Goal: Transaction & Acquisition: Download file/media

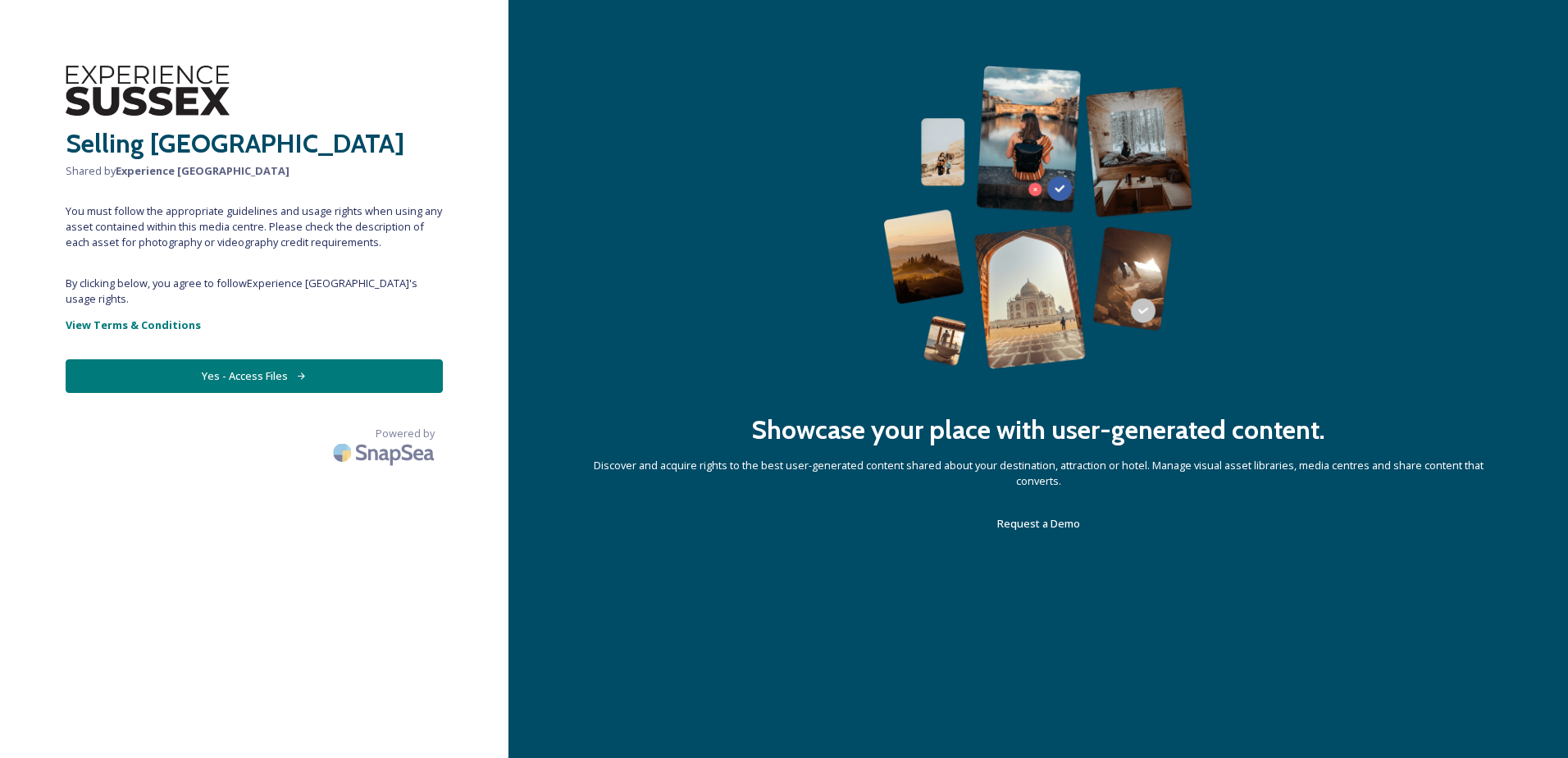
click at [287, 369] on button "Yes - Access Files" at bounding box center [254, 376] width 378 height 33
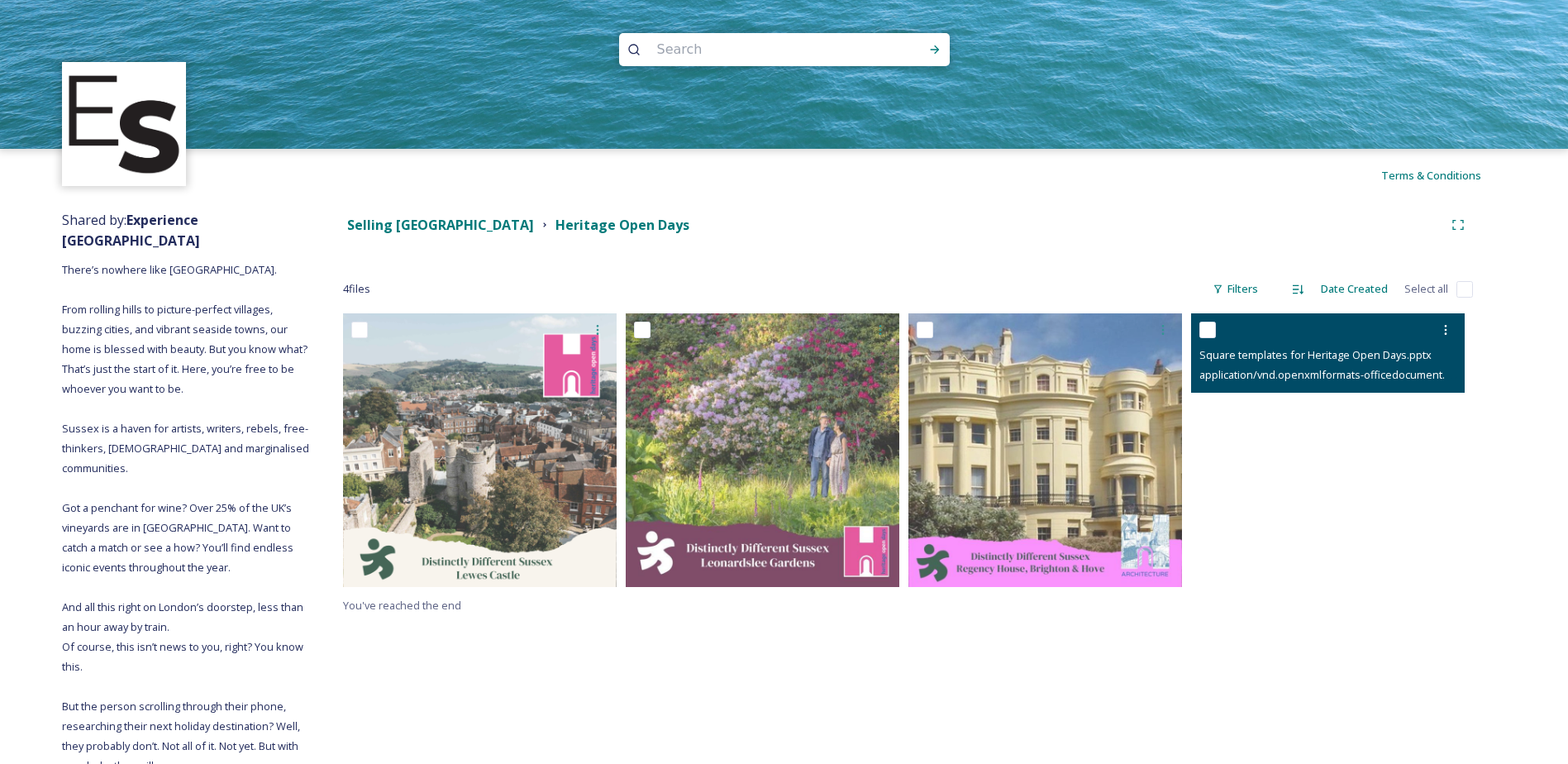
click at [1379, 348] on span "Square templates for Heritage Open Days.pptx" at bounding box center [1315, 354] width 232 height 15
click at [1223, 351] on span "Square templates for Heritage Open Days.pptx" at bounding box center [1315, 354] width 232 height 15
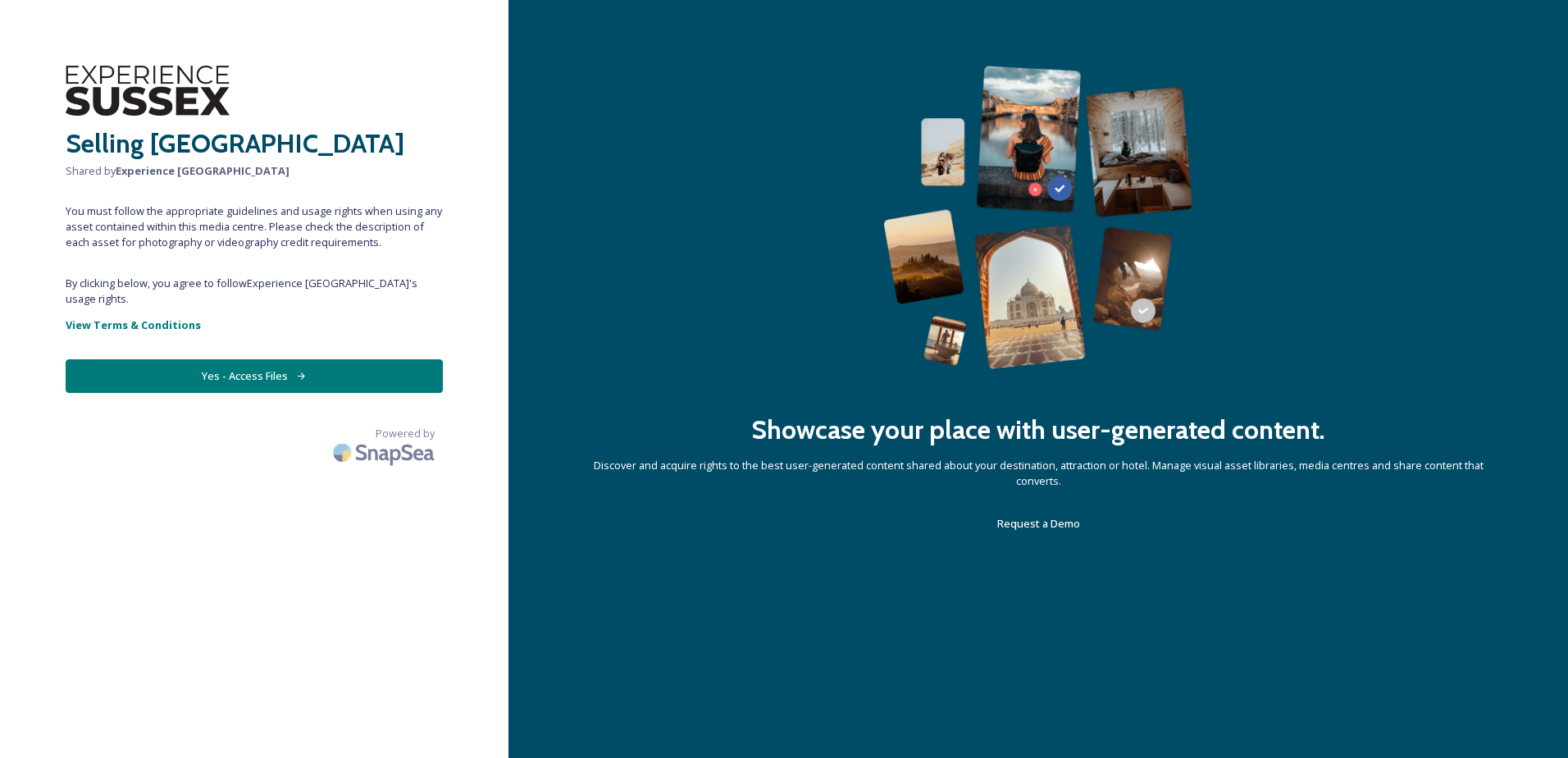
click at [261, 367] on button "Yes - Access Files" at bounding box center [254, 376] width 378 height 33
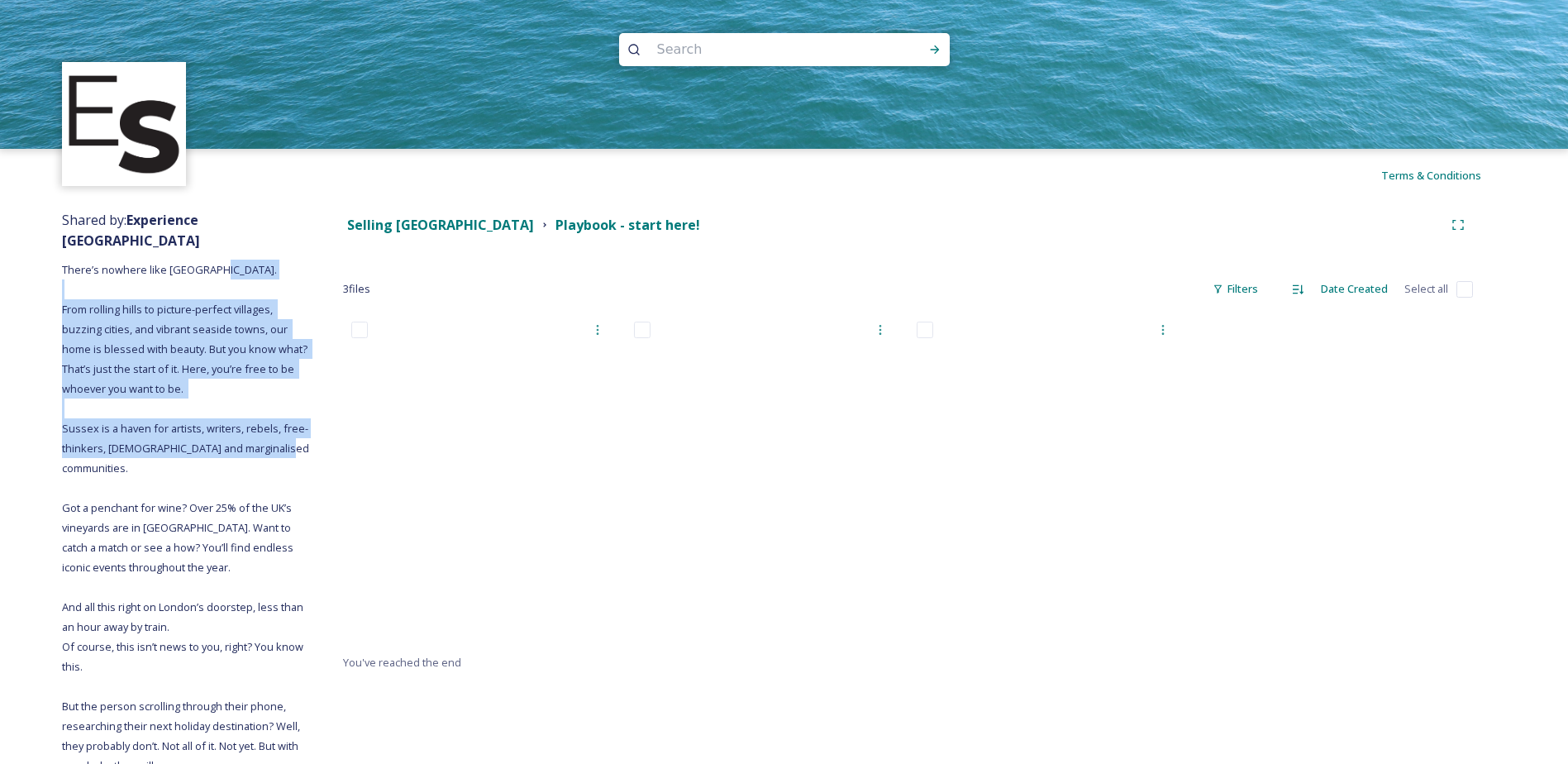
drag, startPoint x: 63, startPoint y: 290, endPoint x: 215, endPoint y: 440, distance: 213.6
click at [215, 440] on div "Shared by: Experience Sussex There’s nowhere like Sussex. From rolling hills to…" at bounding box center [185, 600] width 248 height 797
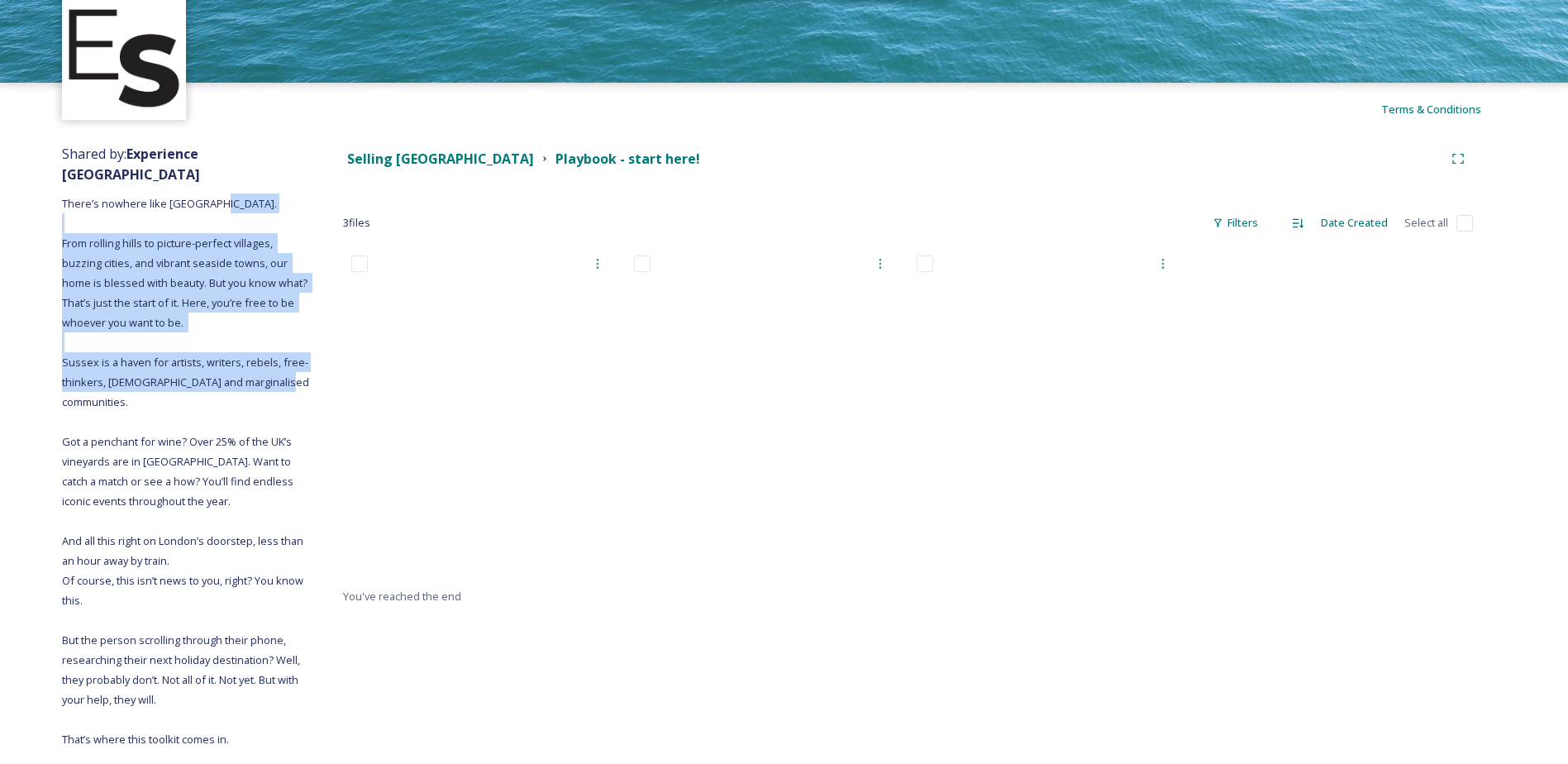
scroll to position [193, 0]
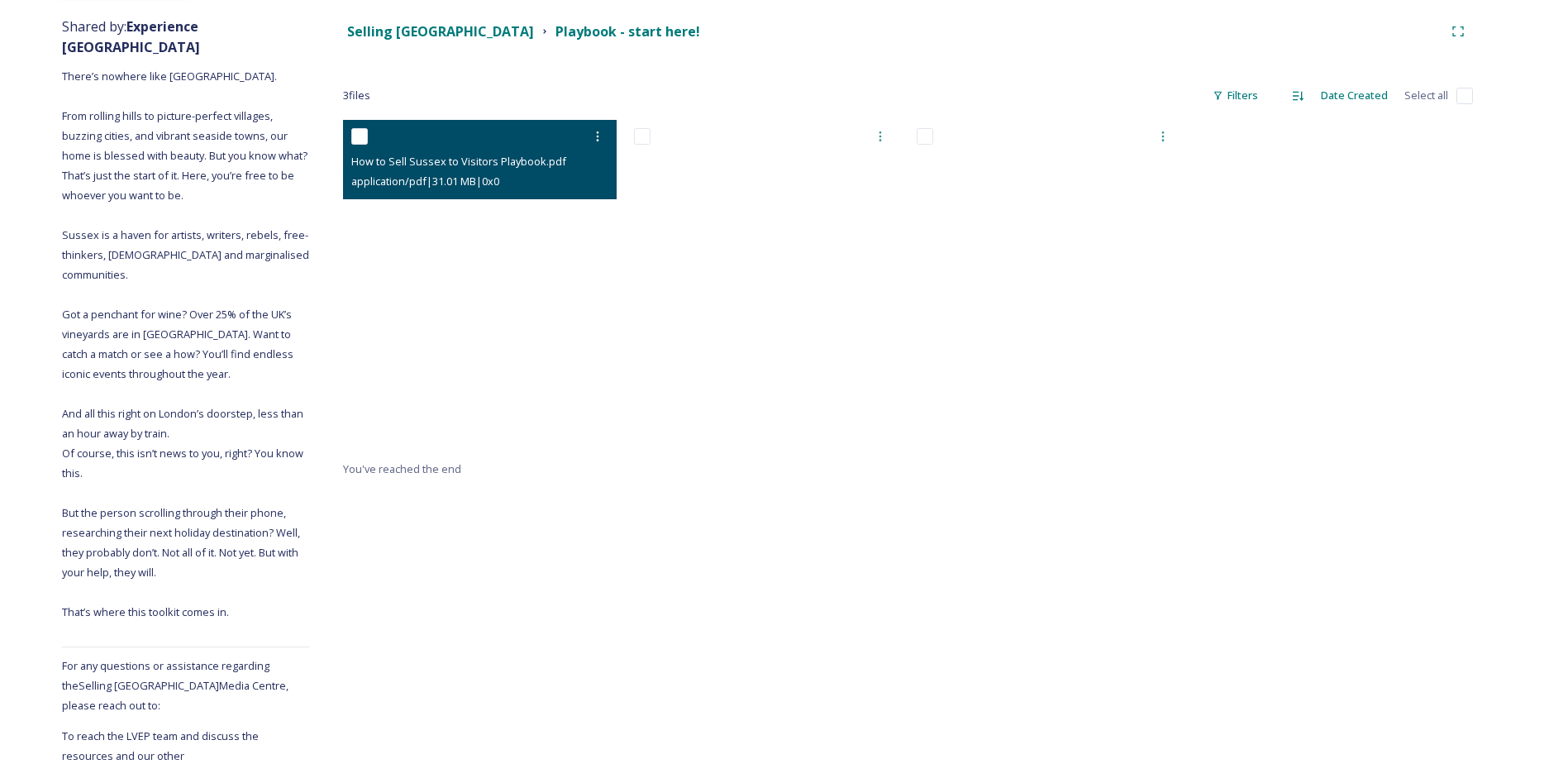
click at [419, 178] on span "application/pdf | 31.01 MB | 0 x 0" at bounding box center [426, 181] width 148 height 15
click at [441, 163] on span "How to Sell Sussex to Visitors Playbook.pdf" at bounding box center [458, 161] width 215 height 15
click at [441, 139] on div at bounding box center [482, 137] width 261 height 30
click at [376, 133] on div at bounding box center [482, 137] width 261 height 30
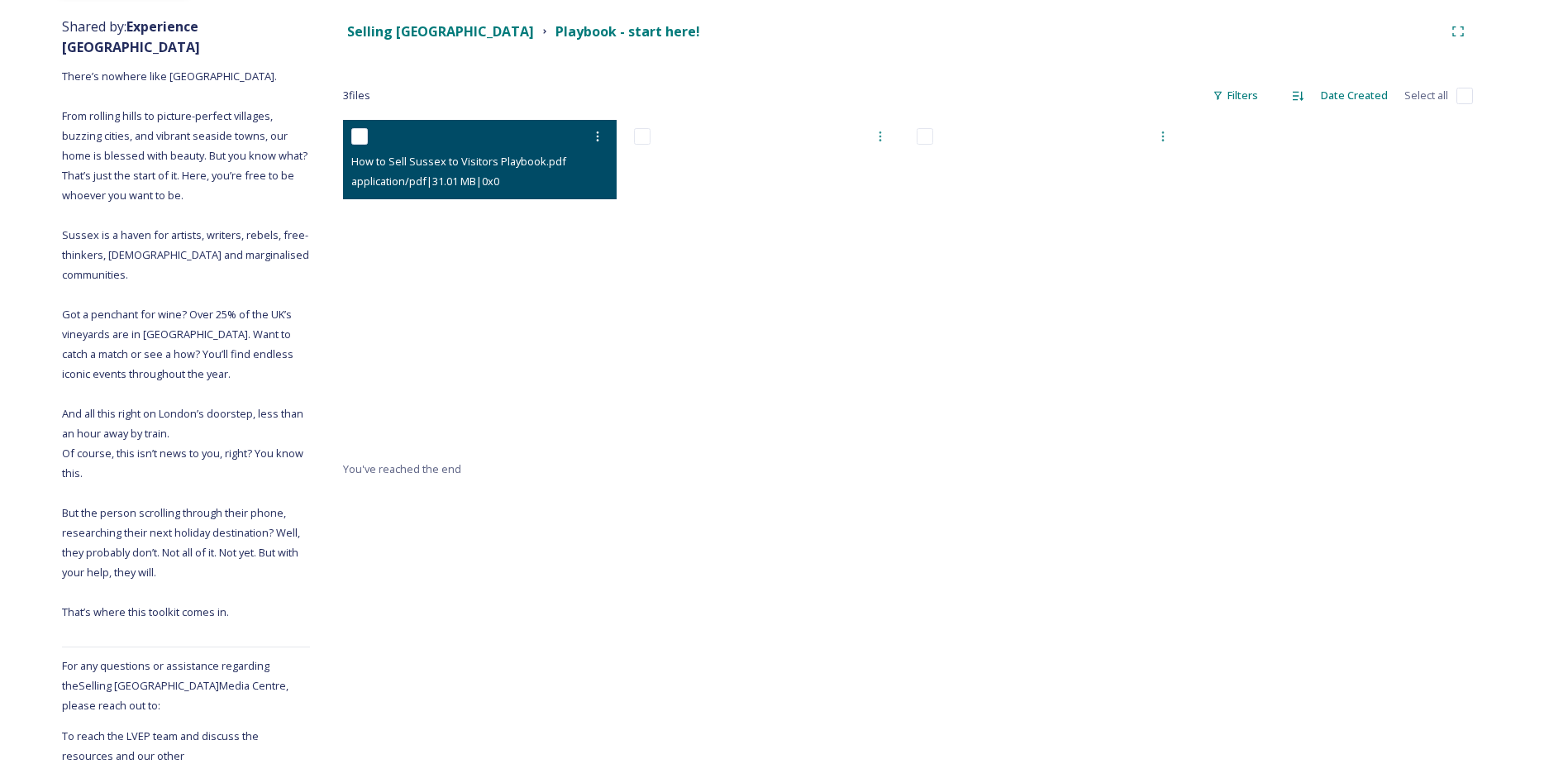
click at [363, 133] on input "checkbox" at bounding box center [359, 136] width 17 height 17
checkbox input "true"
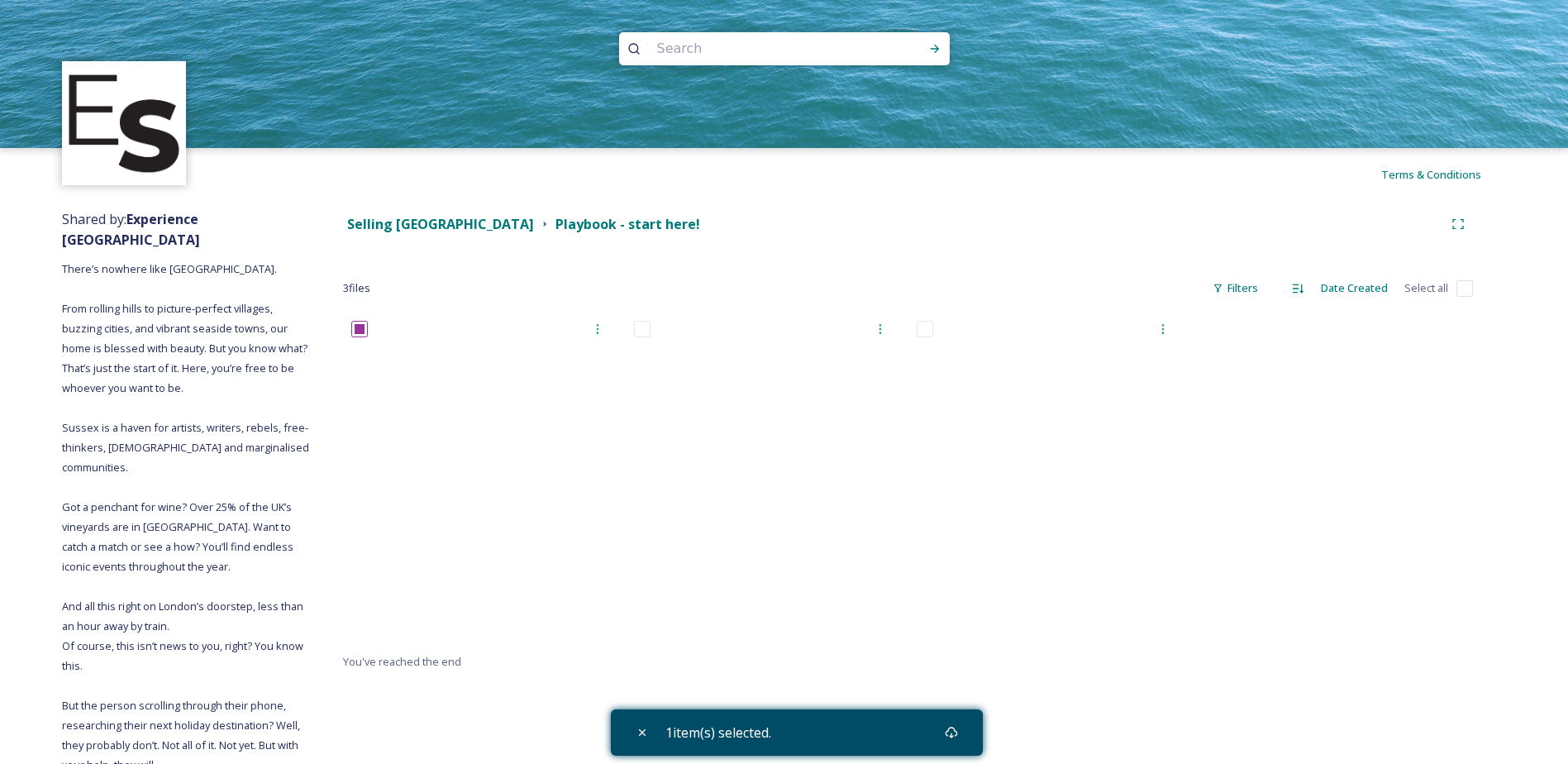
scroll to position [0, 0]
click at [675, 721] on div "1 item(s) selected." at bounding box center [796, 732] width 372 height 46
click at [966, 740] on div "Download" at bounding box center [952, 733] width 30 height 30
click at [904, 729] on div "1 item(s) selected." at bounding box center [796, 732] width 372 height 46
click at [957, 735] on icon at bounding box center [951, 732] width 12 height 11
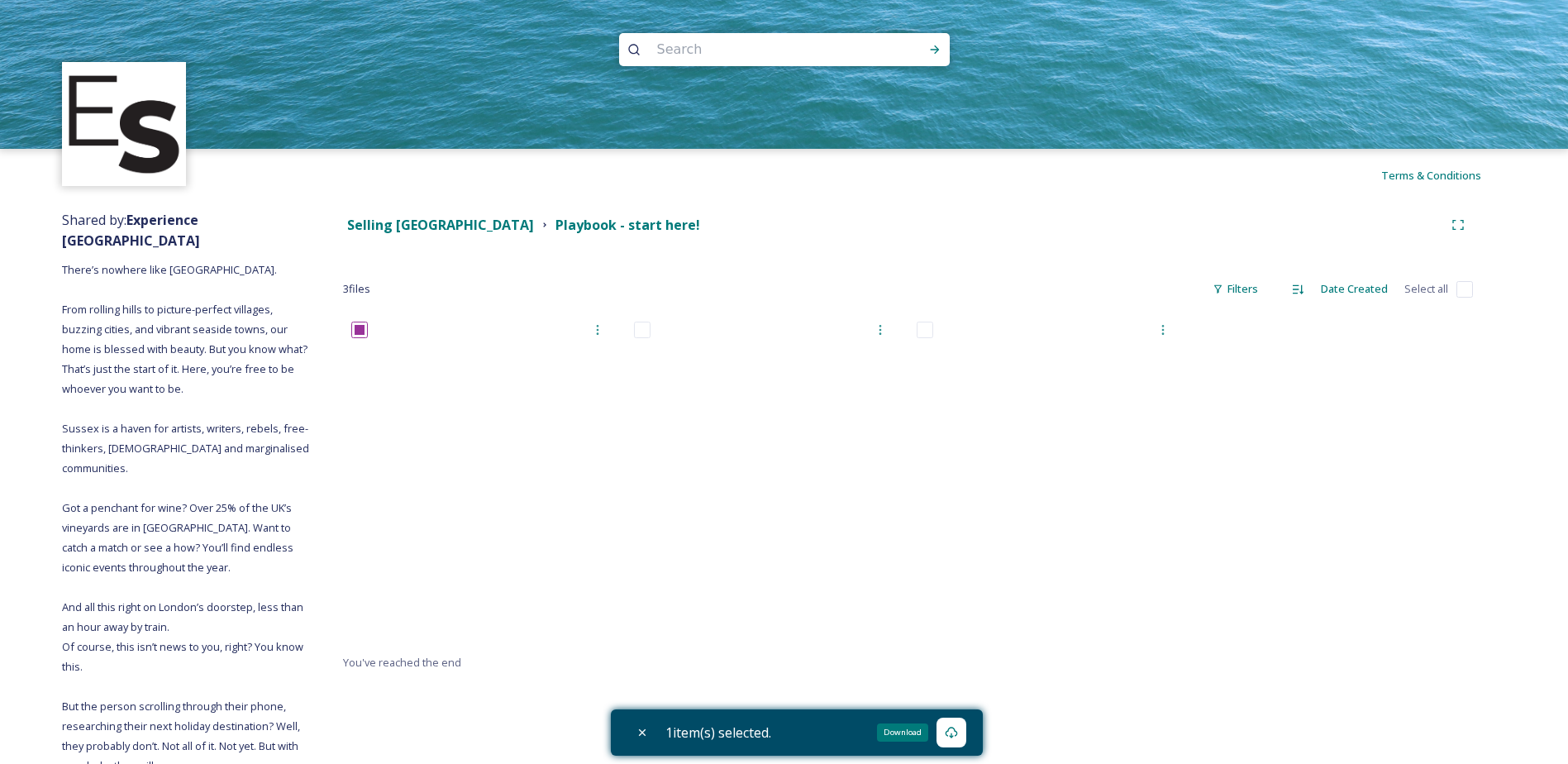
click at [953, 739] on div "Download" at bounding box center [952, 733] width 30 height 30
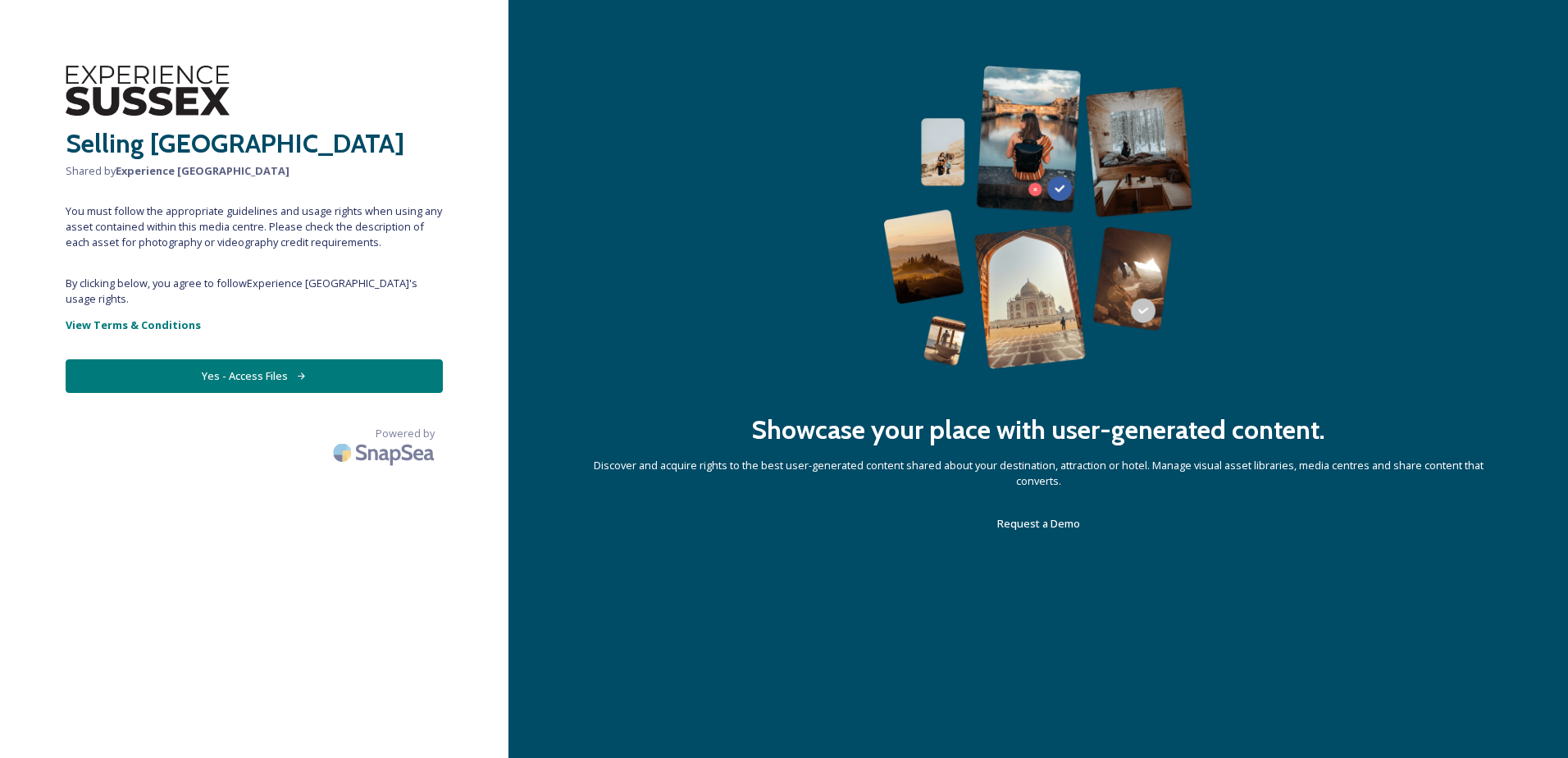
click at [250, 359] on button "Yes - Access Files" at bounding box center [254, 376] width 378 height 33
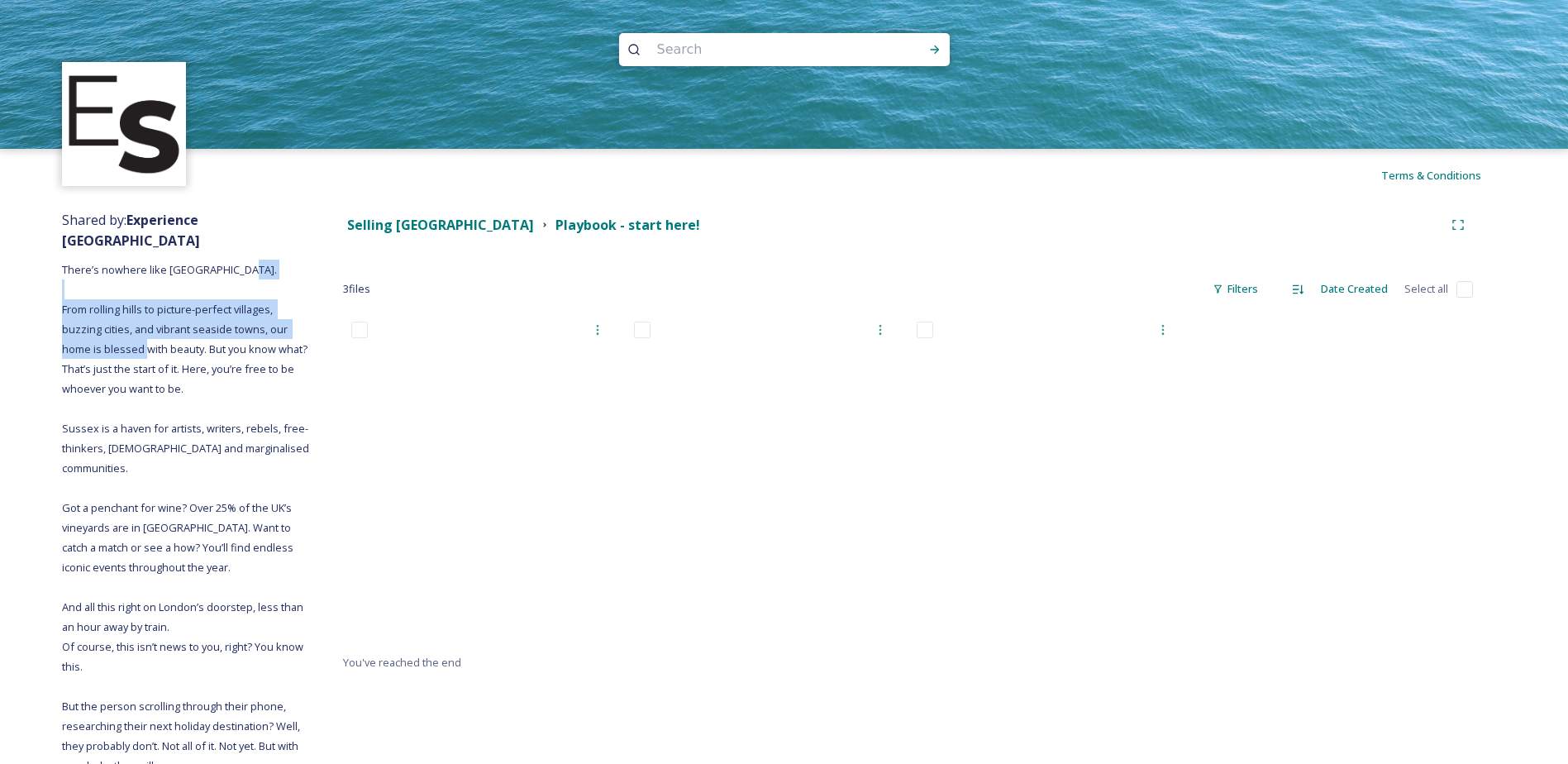
drag, startPoint x: 92, startPoint y: 290, endPoint x: 200, endPoint y: 333, distance: 116.2
click at [200, 333] on span "There’s nowhere like [GEOGRAPHIC_DATA]. From rolling hills to picture-perfect v…" at bounding box center [186, 537] width 250 height 550
copy span "rolling hills to picture-perfect villages, buzzing cities, and vibrant seaside …"
